Goal: Transaction & Acquisition: Purchase product/service

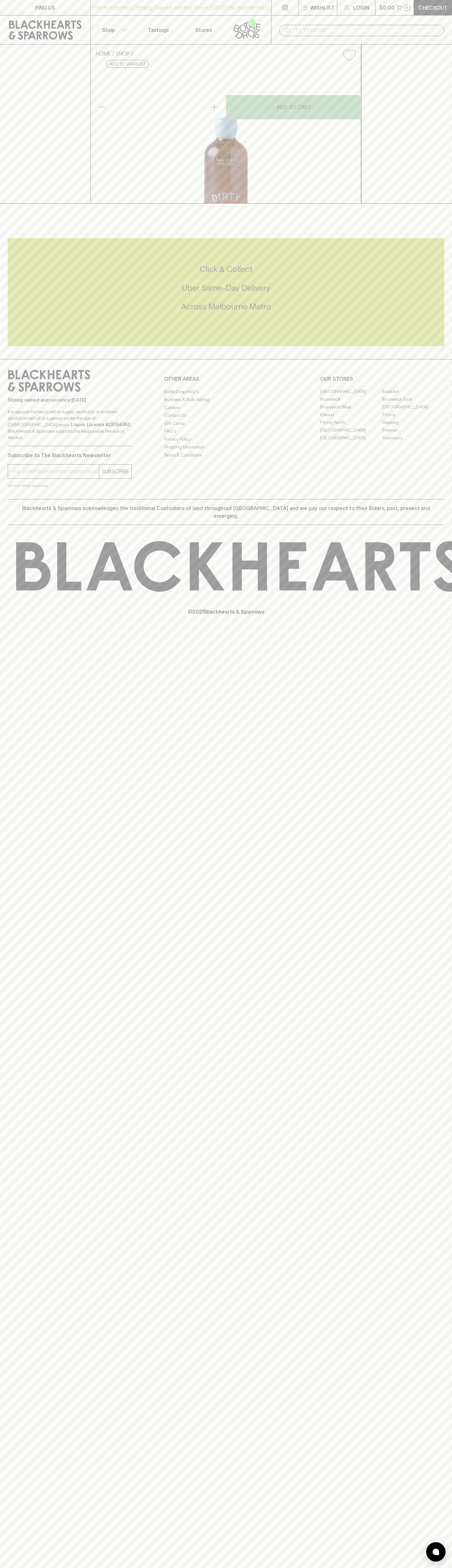
click at [399, 15] on div "$0.00 0" at bounding box center [394, 7] width 38 height 15
click at [428, 1384] on div "FIND US | No Bad Bottles | Sibling Owned and Run Since 2006 | No Bad Bottles | …" at bounding box center [226, 784] width 452 height 1568
click at [445, 1567] on html "FIND US | No Bad Bottles | Sibling Owned and Run Since 2006 | No Bad Bottles | …" at bounding box center [226, 784] width 452 height 1568
click at [21, 441] on p "It is against the law to sell or supply alcohol to, or to obtain alcohol on beh…" at bounding box center [70, 424] width 124 height 32
